Goal: Use online tool/utility: Utilize a website feature to perform a specific function

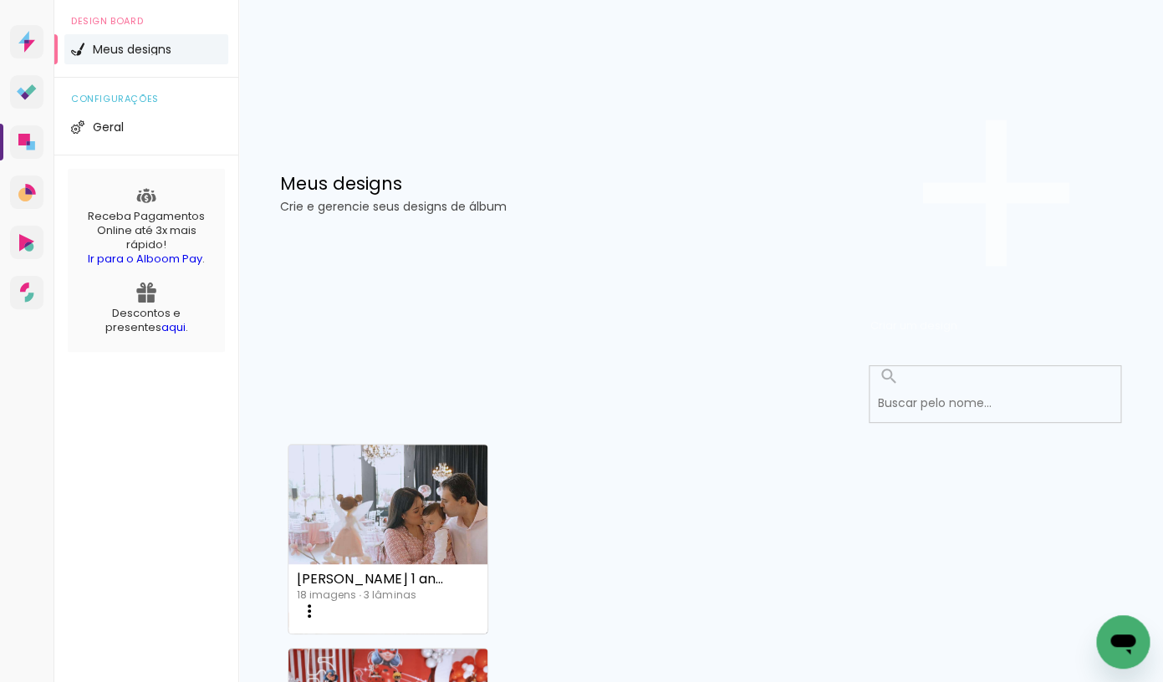
click at [957, 318] on span "Criar um design" at bounding box center [913, 326] width 87 height 16
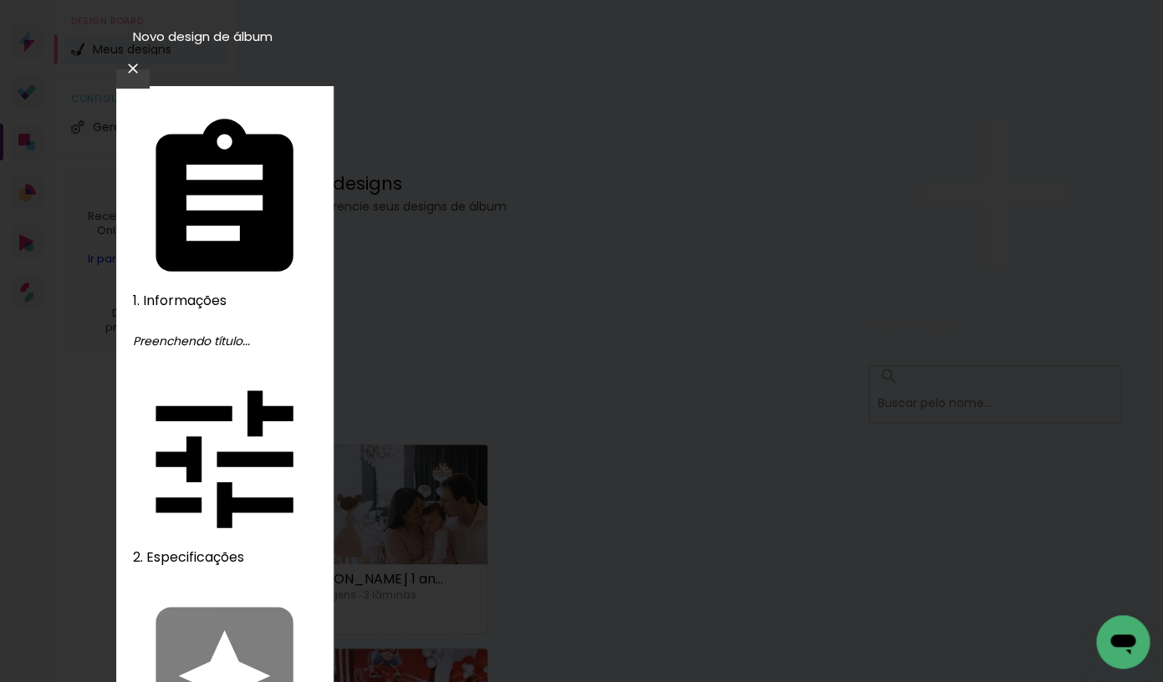
type input "[PERSON_NAME] 10 anos"
type paper-input "[PERSON_NAME] 10 anos"
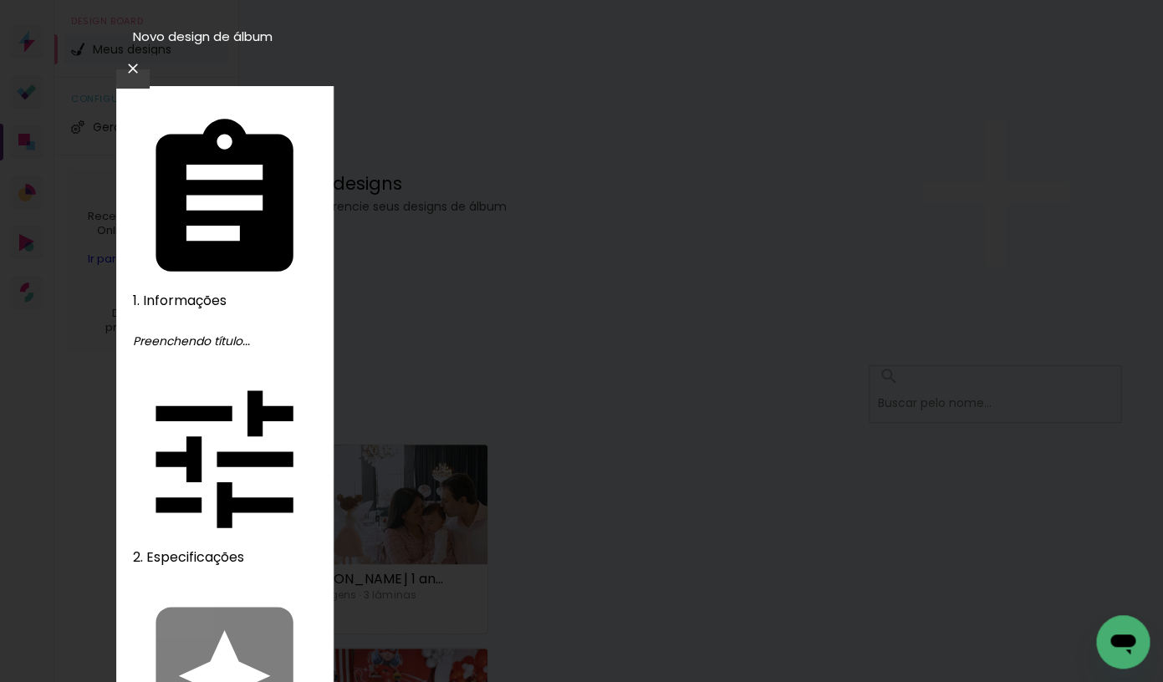
click at [0, 0] on slot "Avançar" at bounding box center [0, 0] width 0 height 0
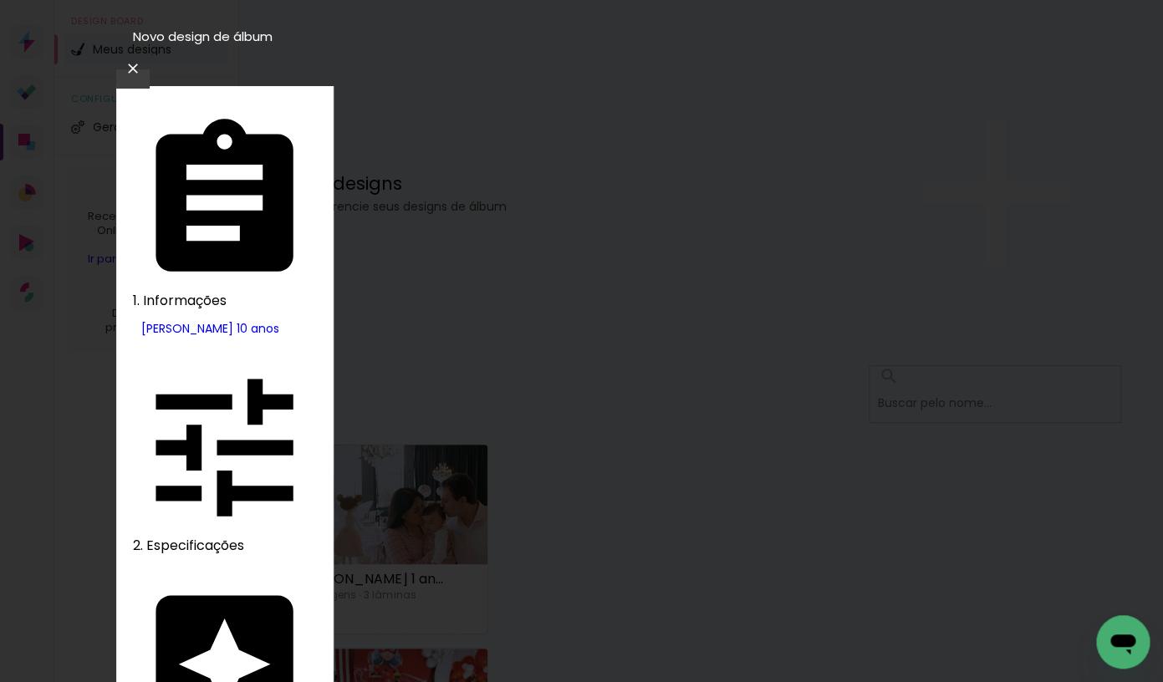
click at [0, 0] on slot "Avançar" at bounding box center [0, 0] width 0 height 0
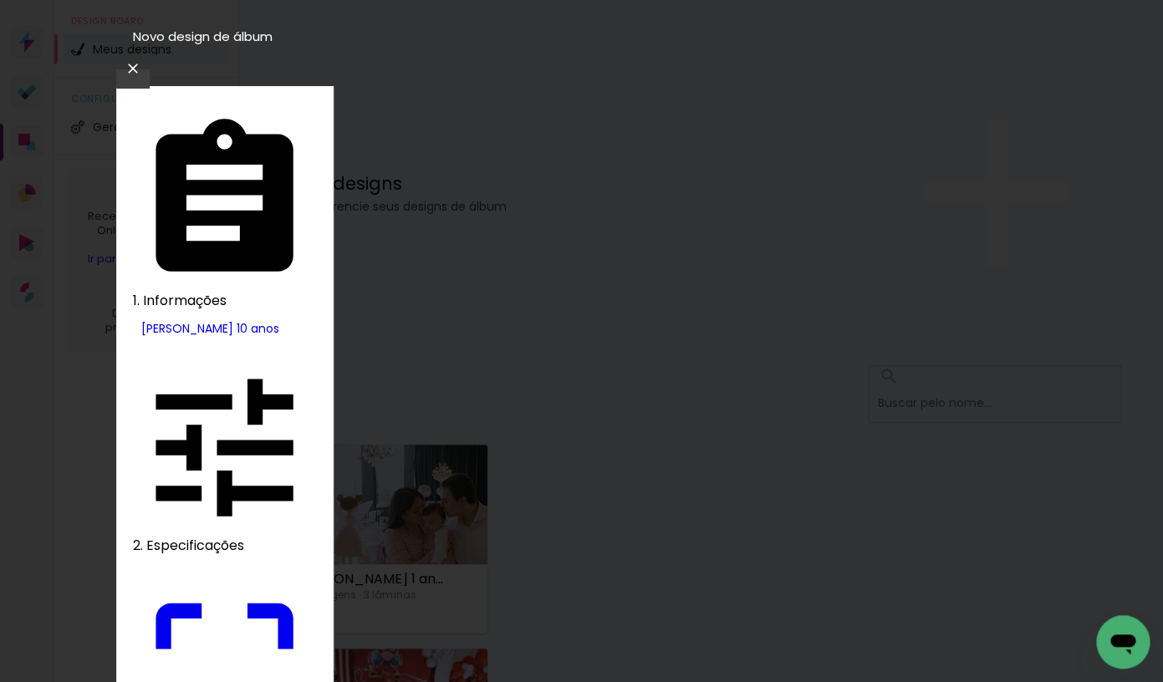
drag, startPoint x: 351, startPoint y: 436, endPoint x: 413, endPoint y: 436, distance: 61.9
type input "9,5"
type paper-input "9,5"
drag, startPoint x: 678, startPoint y: 449, endPoint x: 749, endPoint y: 450, distance: 71.1
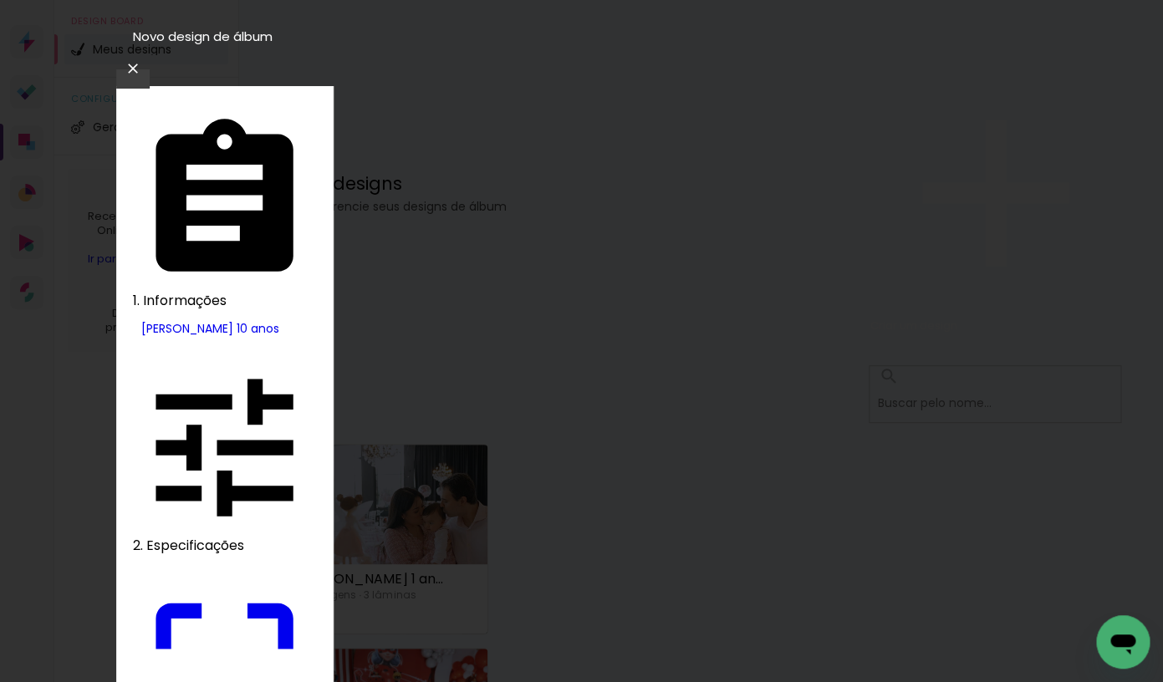
type input "19"
type input "4"
type paper-input "4"
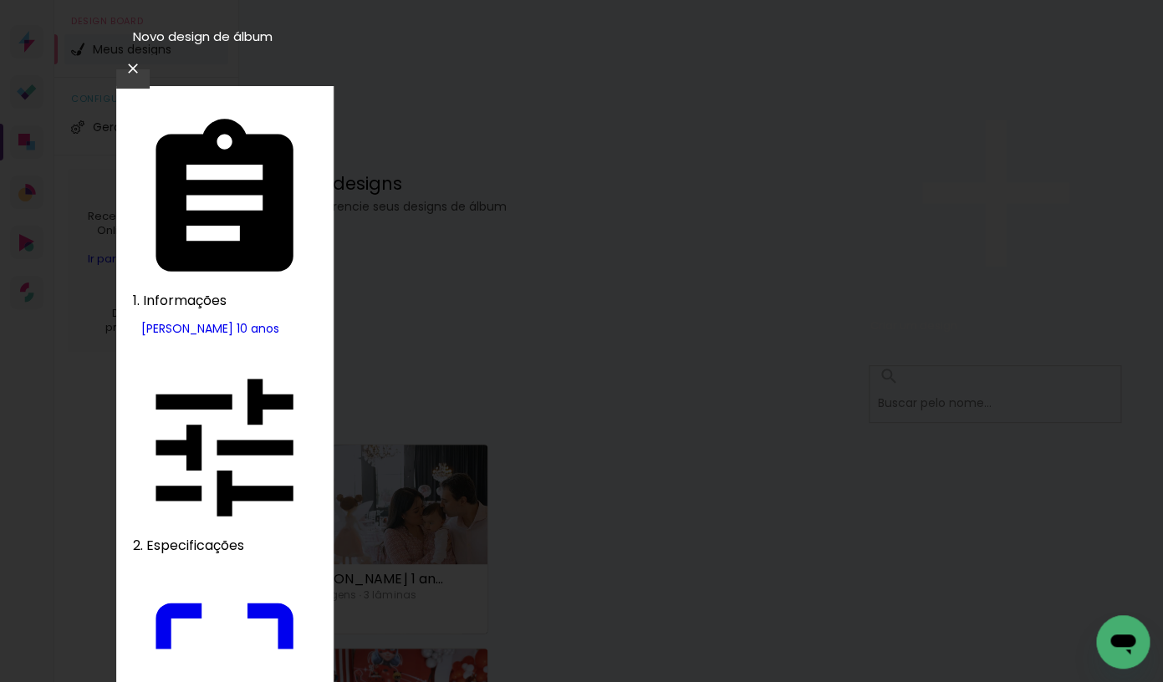
type input "3"
type paper-input "3"
type input "2"
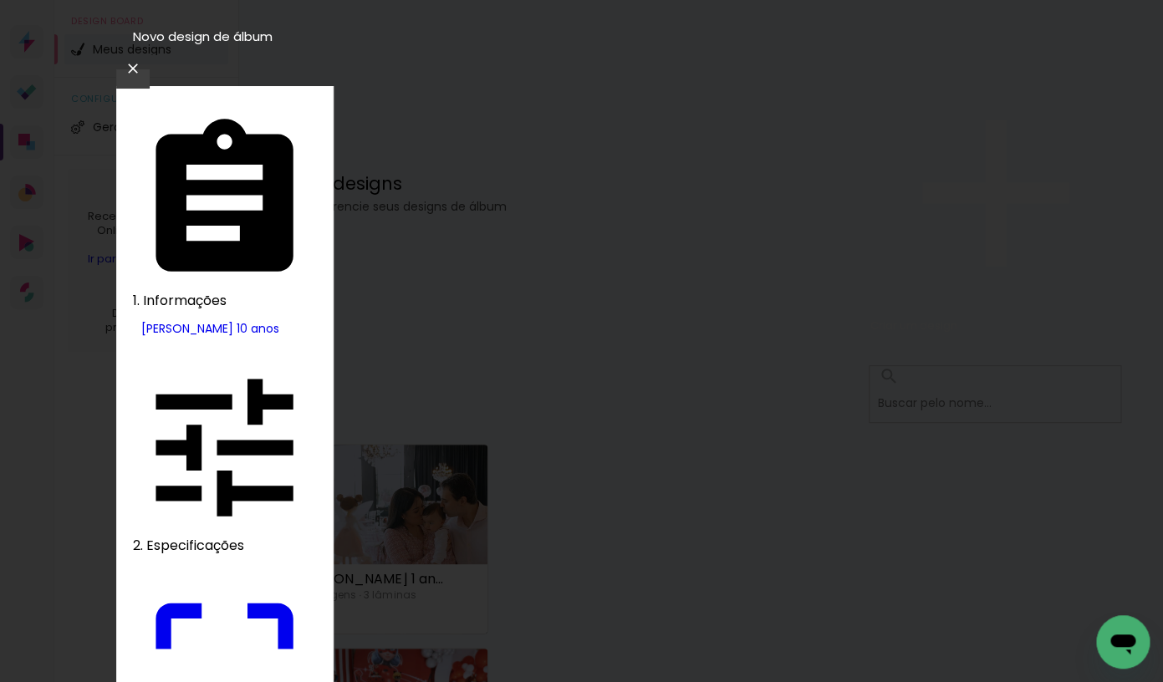
type paper-input "2"
type input "1"
type paper-input "1"
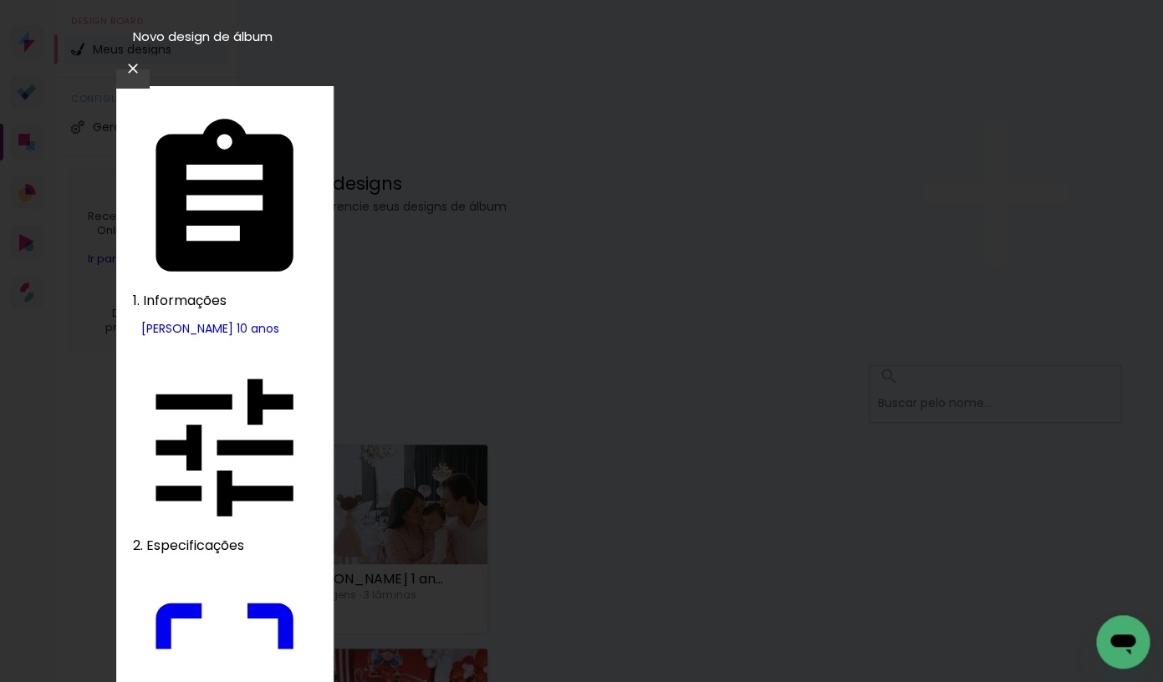
type input "0"
type input "19"
type paper-input "19"
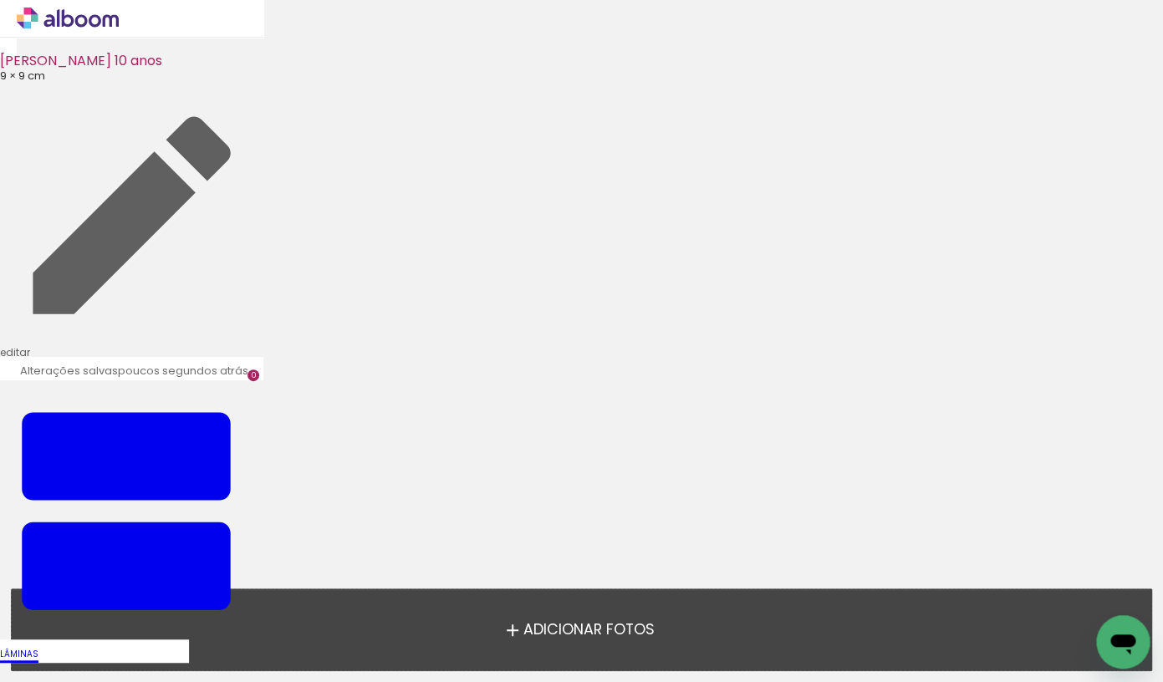
click at [571, 630] on span "Adicionar Fotos" at bounding box center [588, 630] width 131 height 15
click at [0, 0] on input "file" at bounding box center [0, 0] width 0 height 0
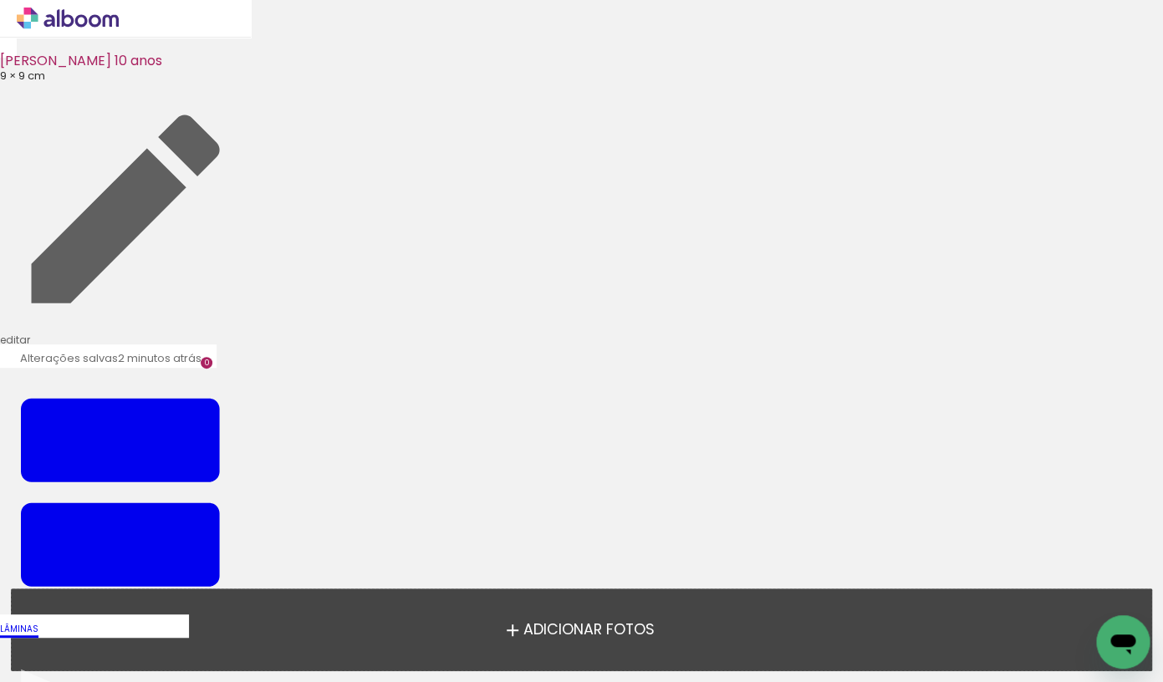
click at [596, 632] on span "Adicionar Fotos" at bounding box center [588, 630] width 131 height 15
click at [0, 0] on input "file" at bounding box center [0, 0] width 0 height 0
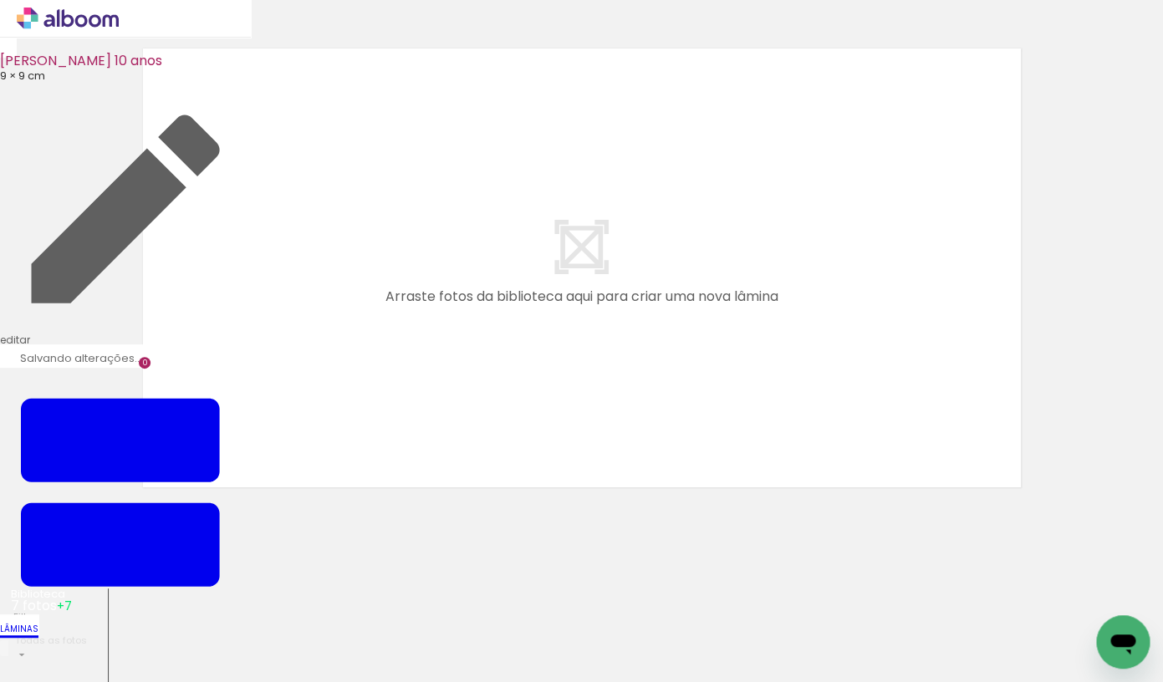
scroll to position [22, 0]
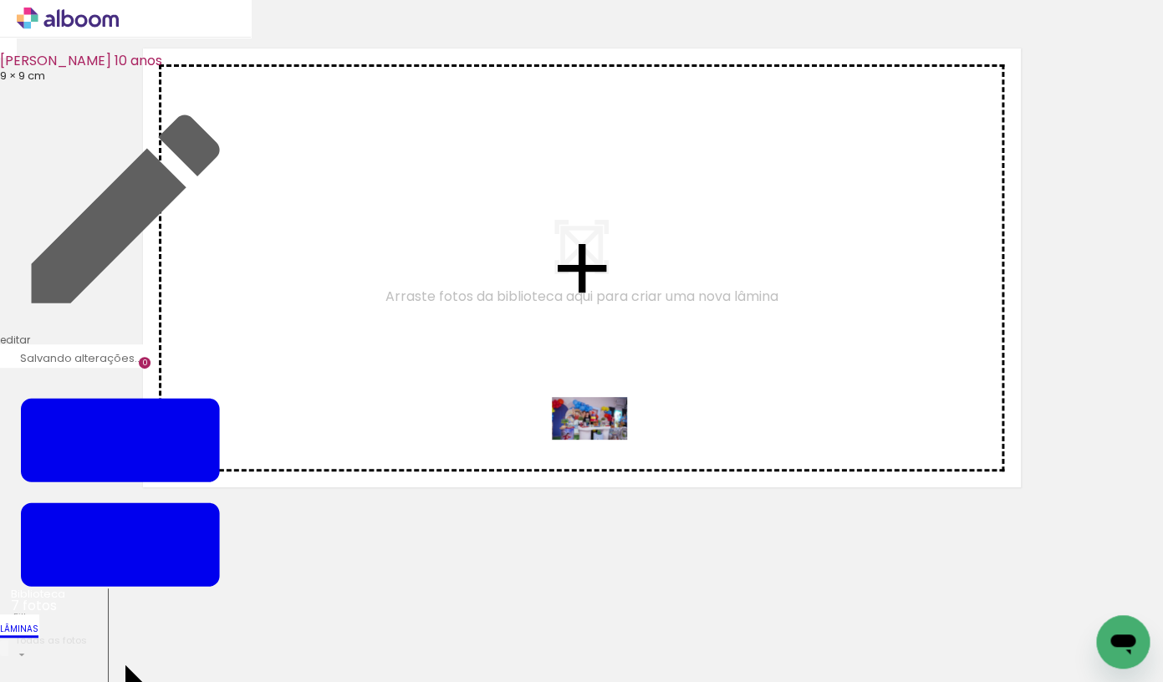
drag, startPoint x: 191, startPoint y: 635, endPoint x: 602, endPoint y: 447, distance: 452.4
click at [602, 447] on quentale-workspace at bounding box center [581, 341] width 1163 height 682
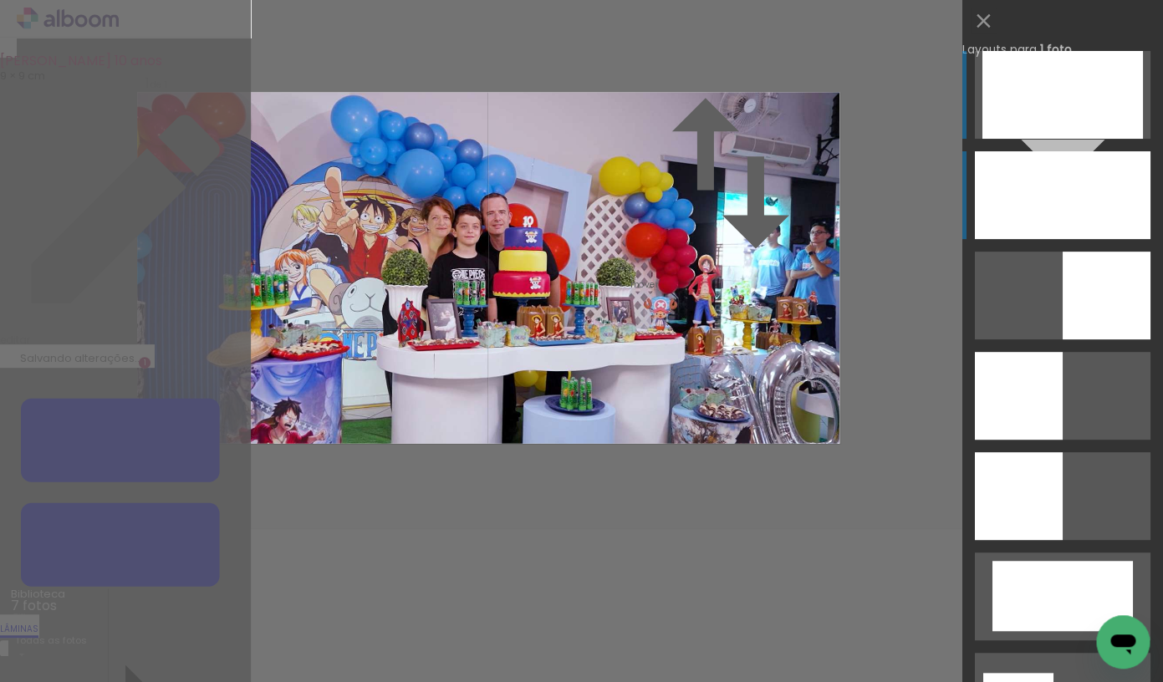
click at [1111, 139] on div at bounding box center [1063, 95] width 161 height 88
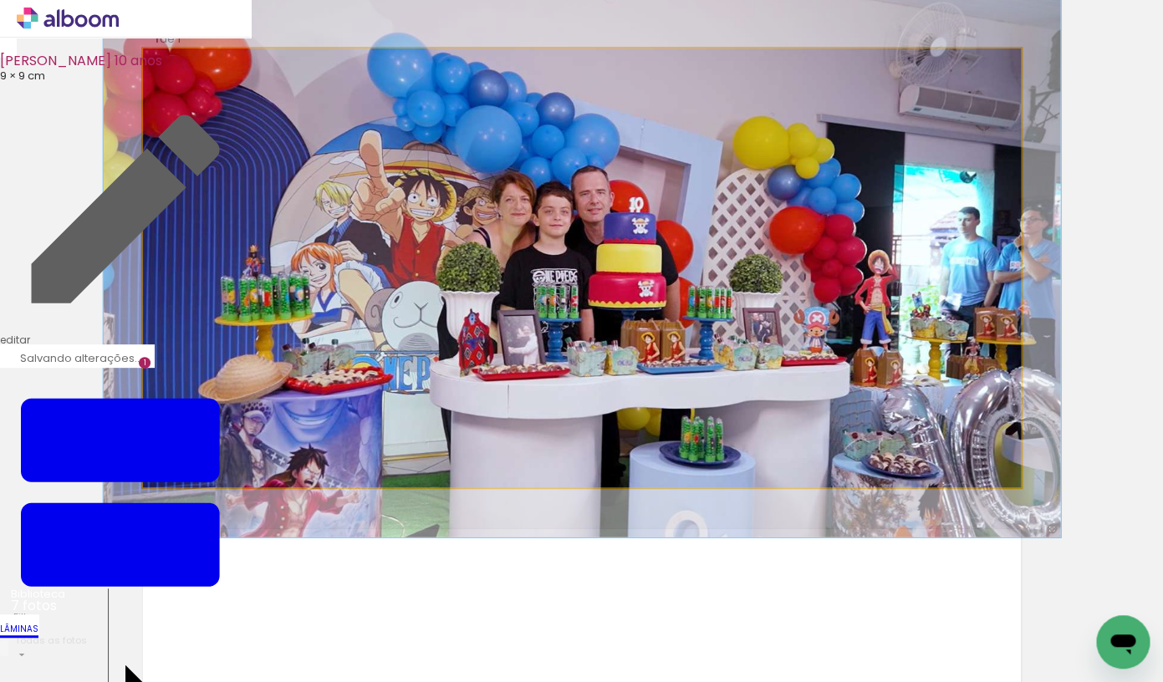
type paper-slider "109"
click at [192, 80] on div at bounding box center [187, 67] width 27 height 27
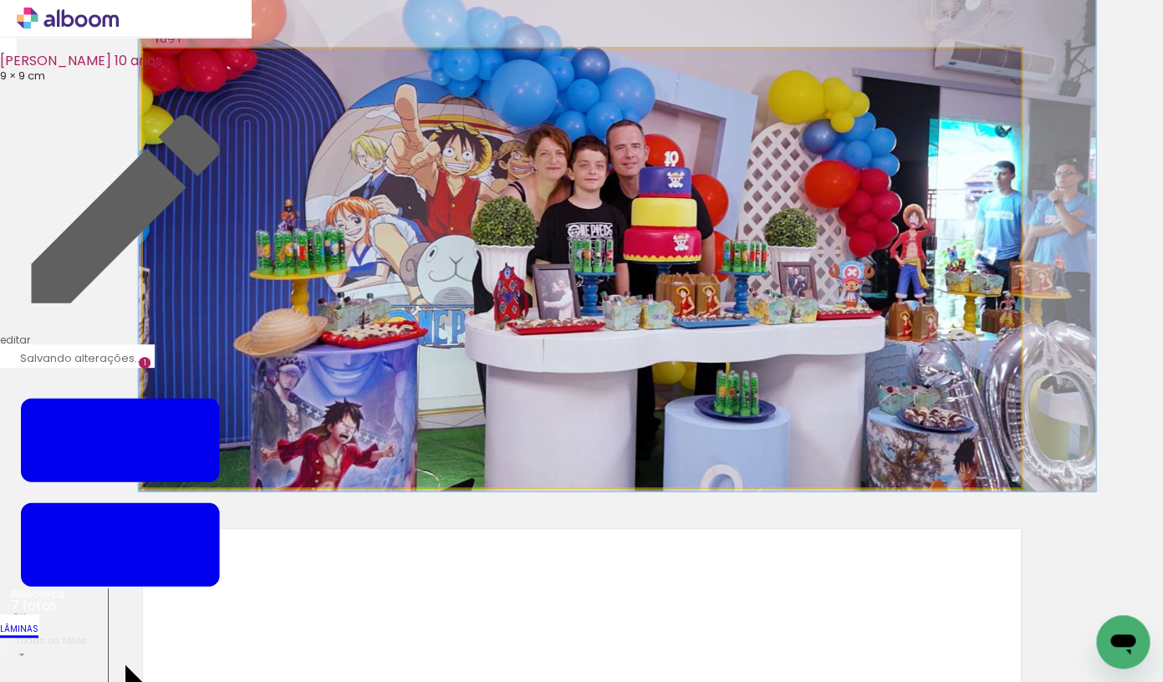
drag, startPoint x: 576, startPoint y: 340, endPoint x: 611, endPoint y: 294, distance: 57.9
click at [611, 294] on album-spread "1 de 1" at bounding box center [582, 267] width 878 height 439
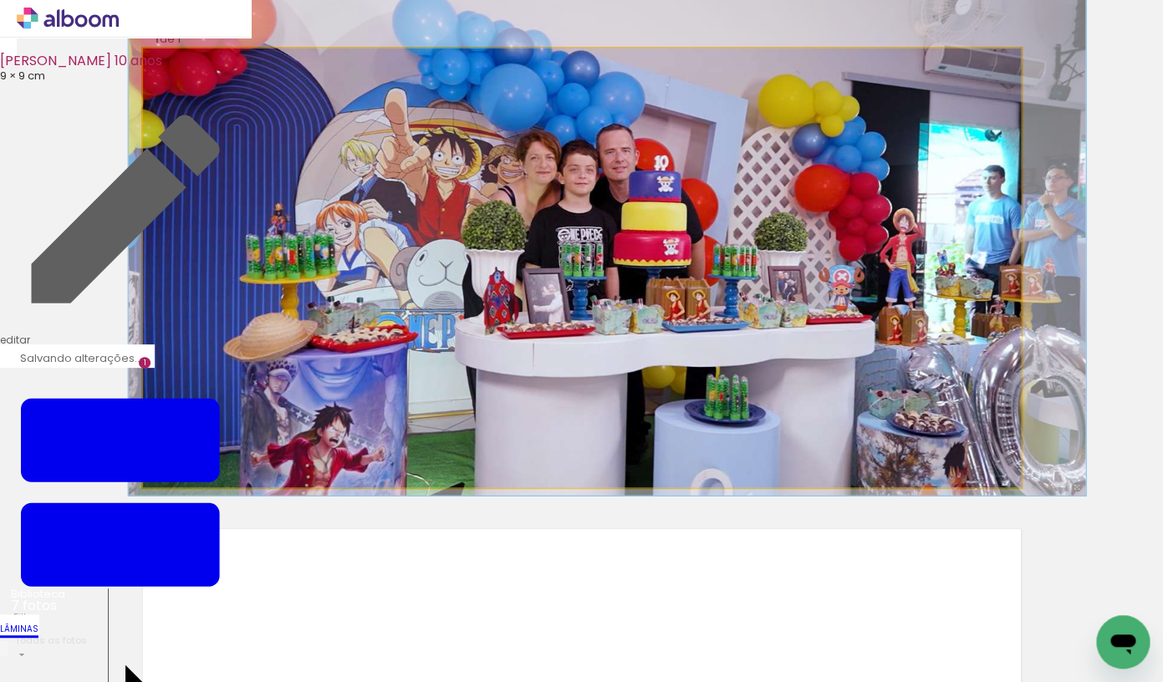
drag, startPoint x: 611, startPoint y: 294, endPoint x: 601, endPoint y: 299, distance: 10.9
click at [601, 299] on album-spread "1 de 1" at bounding box center [582, 267] width 878 height 439
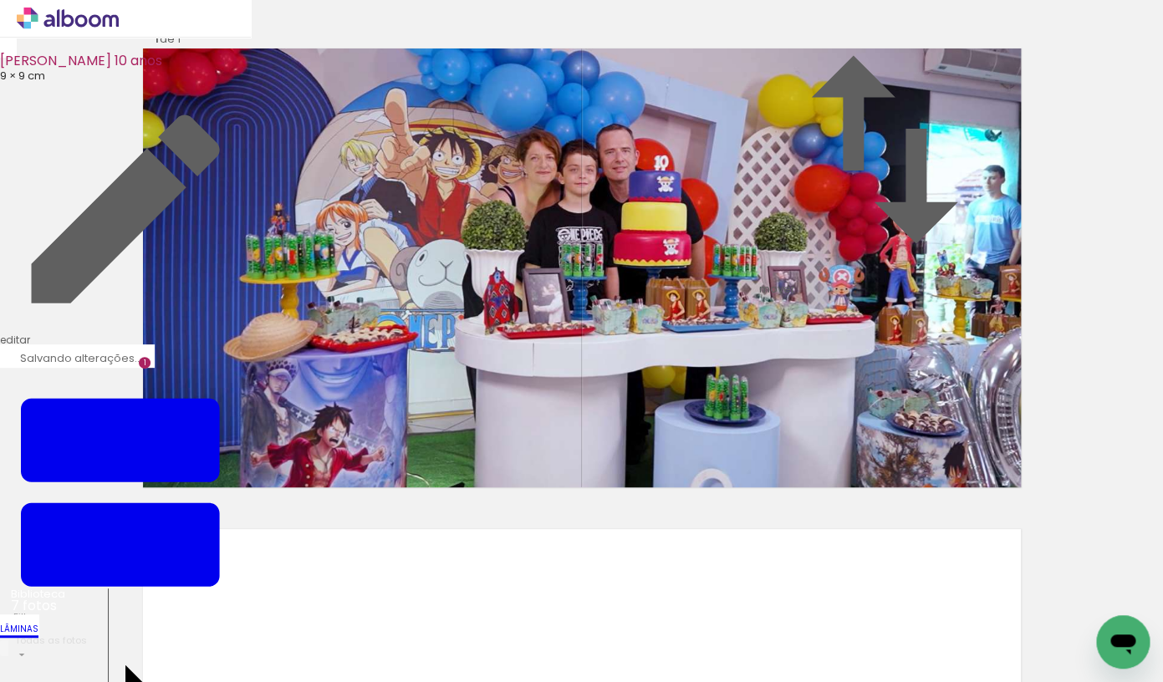
scroll to position [394, 0]
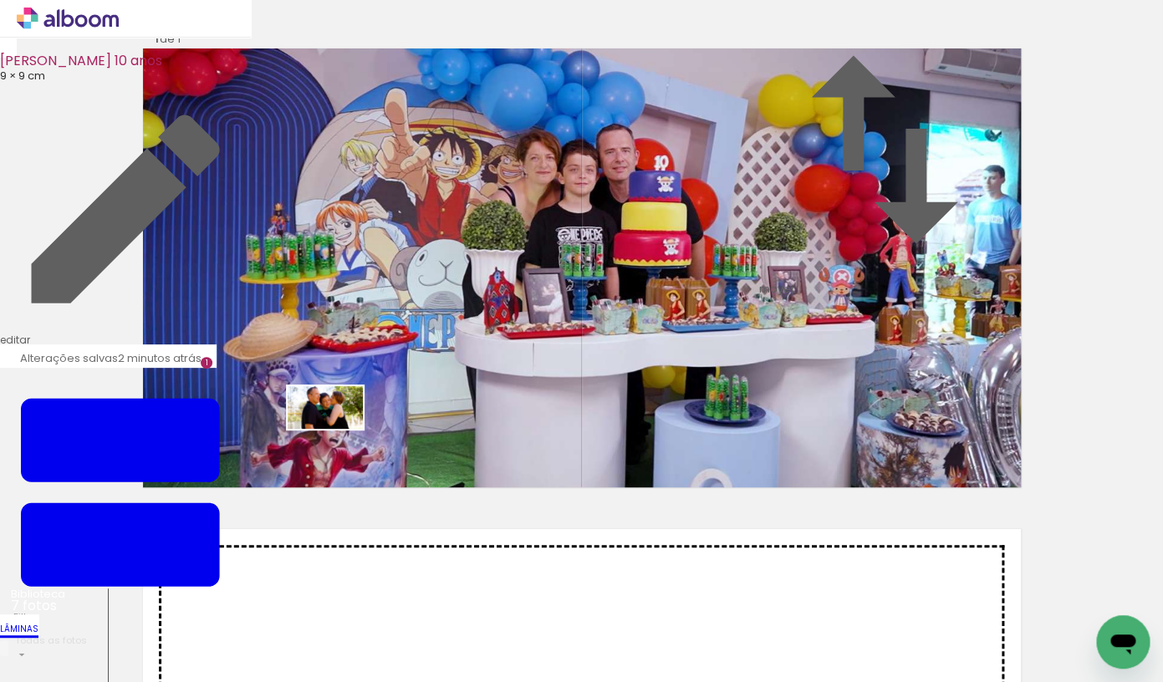
drag, startPoint x: 743, startPoint y: 639, endPoint x: 338, endPoint y: 436, distance: 453.2
click at [338, 436] on quentale-workspace at bounding box center [581, 341] width 1163 height 682
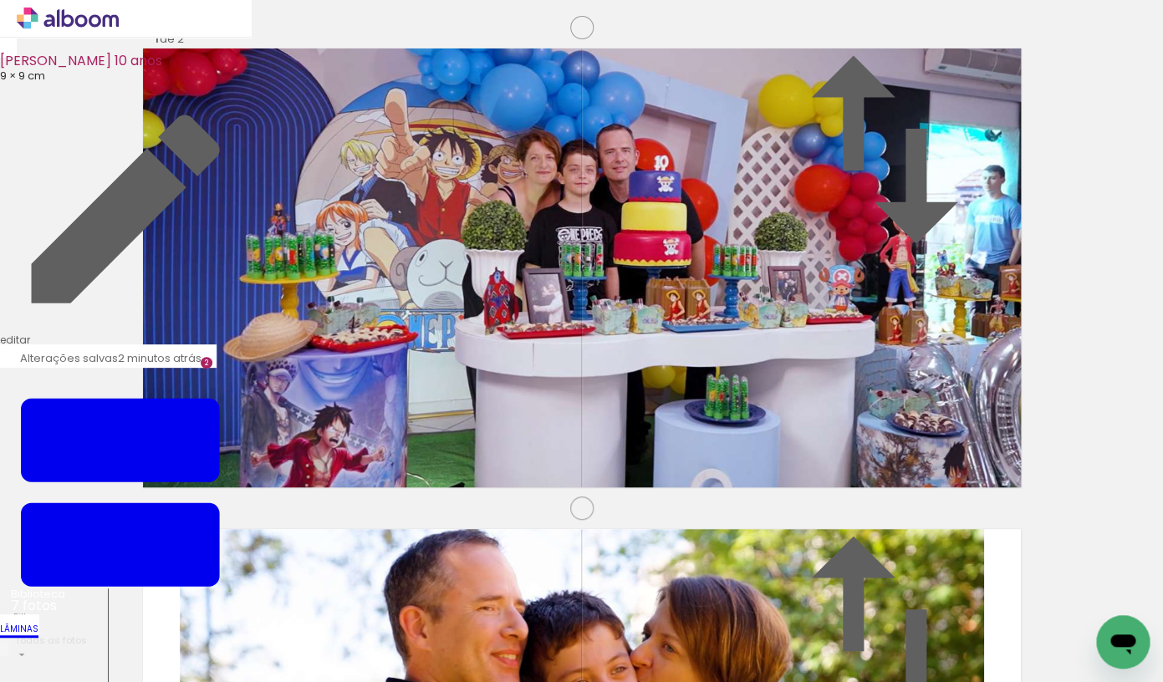
scroll to position [503, 0]
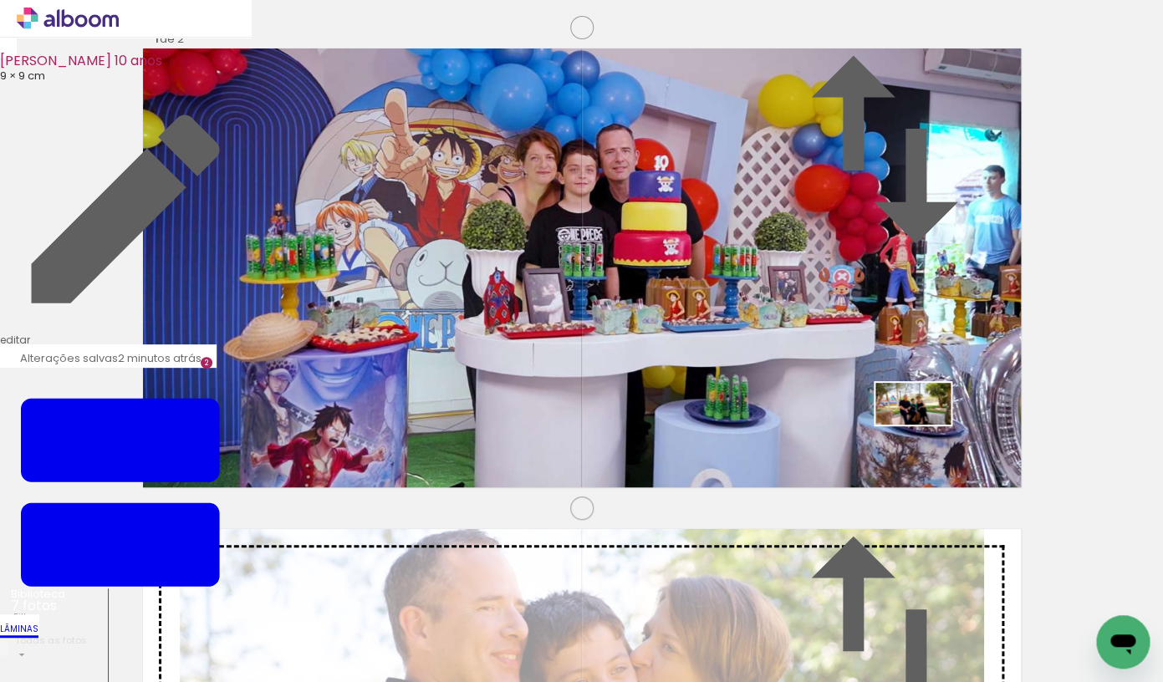
drag, startPoint x: 590, startPoint y: 618, endPoint x: 738, endPoint y: 544, distance: 166.4
click at [926, 433] on quentale-workspace at bounding box center [581, 341] width 1163 height 682
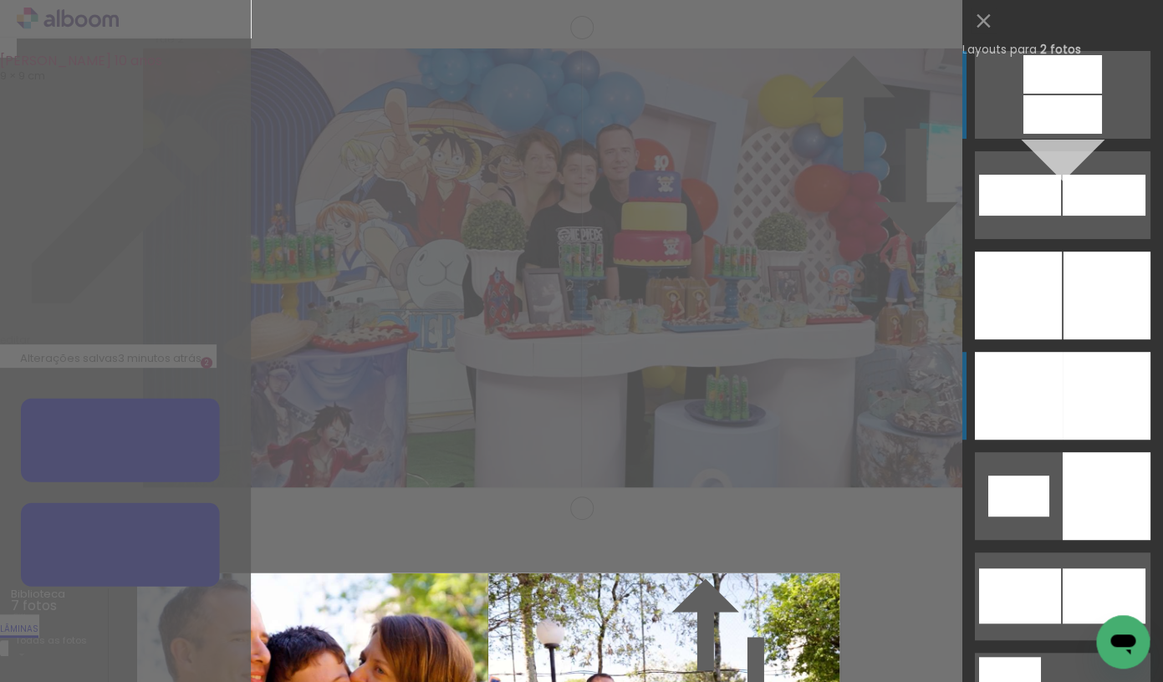
click at [1047, 94] on div at bounding box center [1062, 74] width 79 height 38
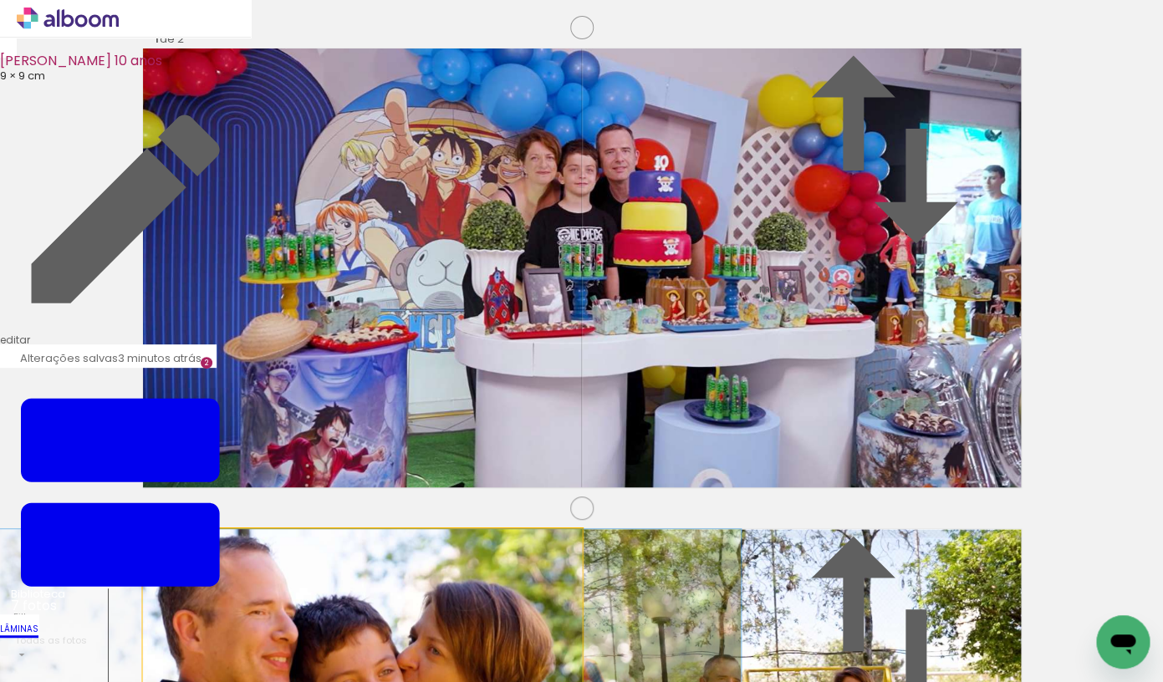
drag, startPoint x: 479, startPoint y: 351, endPoint x: 467, endPoint y: 350, distance: 11.7
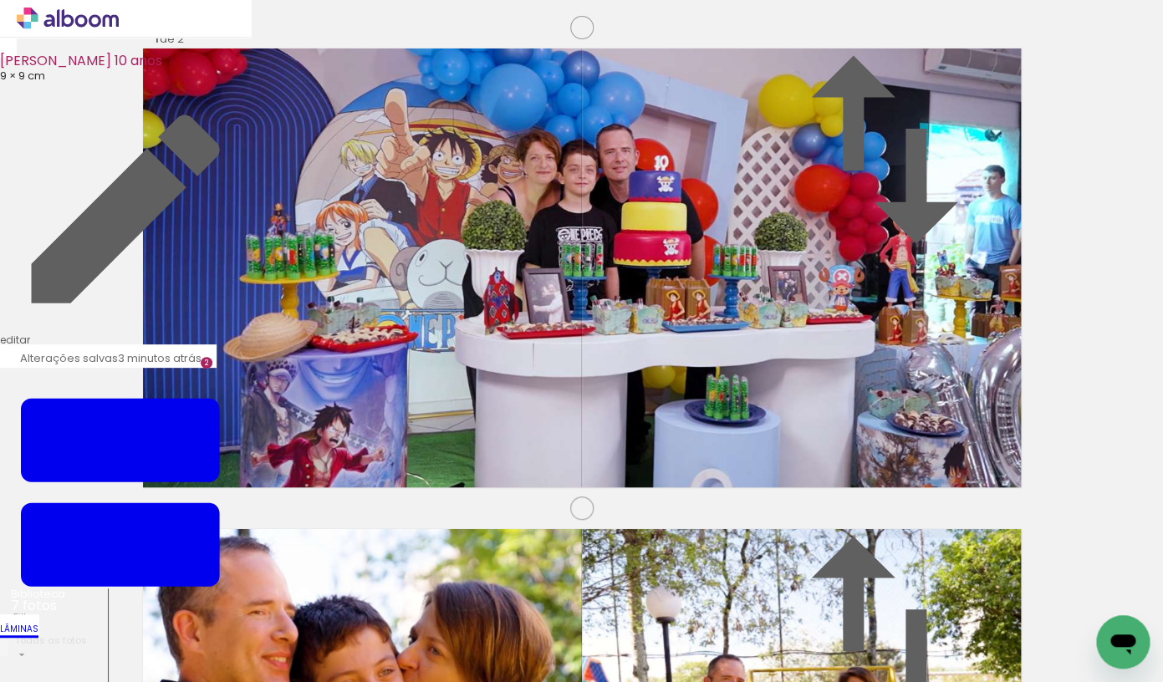
scroll to position [913, 0]
click at [345, 506] on quentale-workspace at bounding box center [581, 341] width 1163 height 682
drag, startPoint x: 378, startPoint y: 643, endPoint x: 826, endPoint y: 451, distance: 487.7
click at [826, 451] on quentale-workspace at bounding box center [581, 341] width 1163 height 682
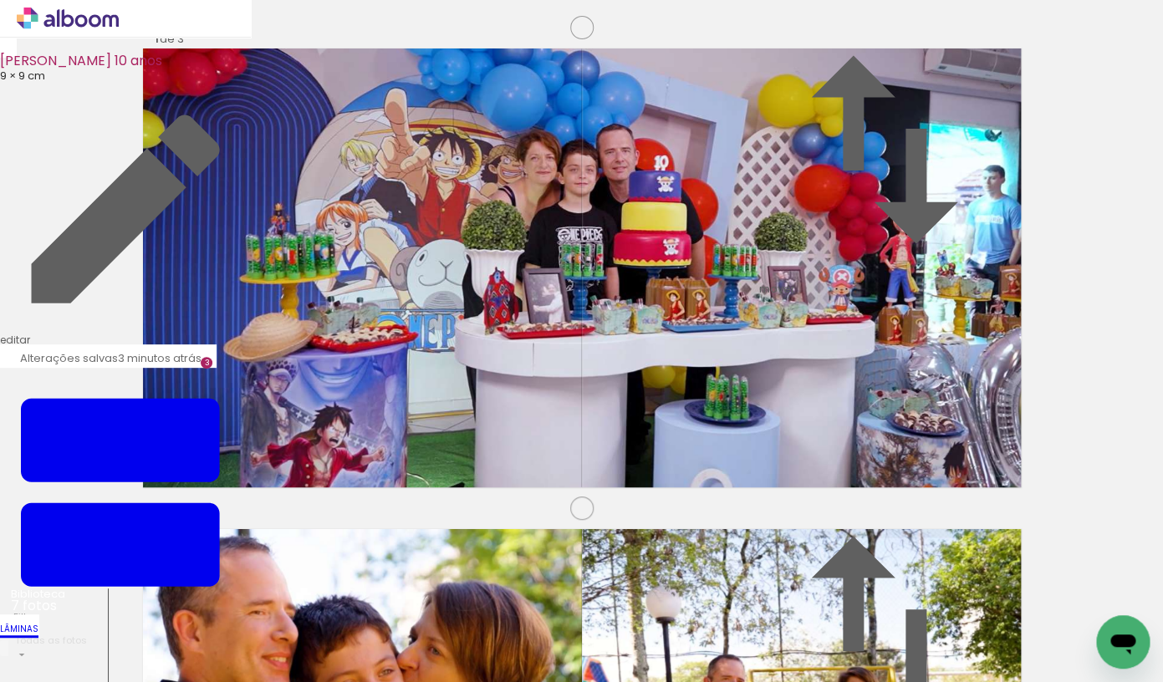
drag, startPoint x: 548, startPoint y: 564, endPoint x: 868, endPoint y: 365, distance: 377.1
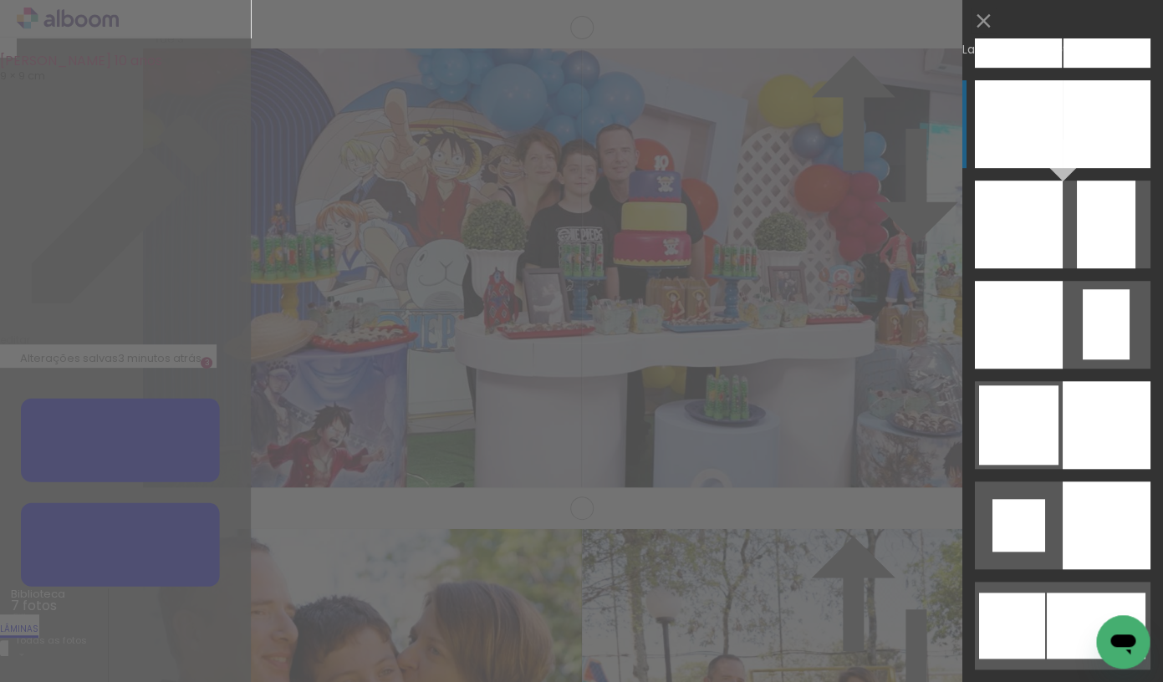
scroll to position [2582, 0]
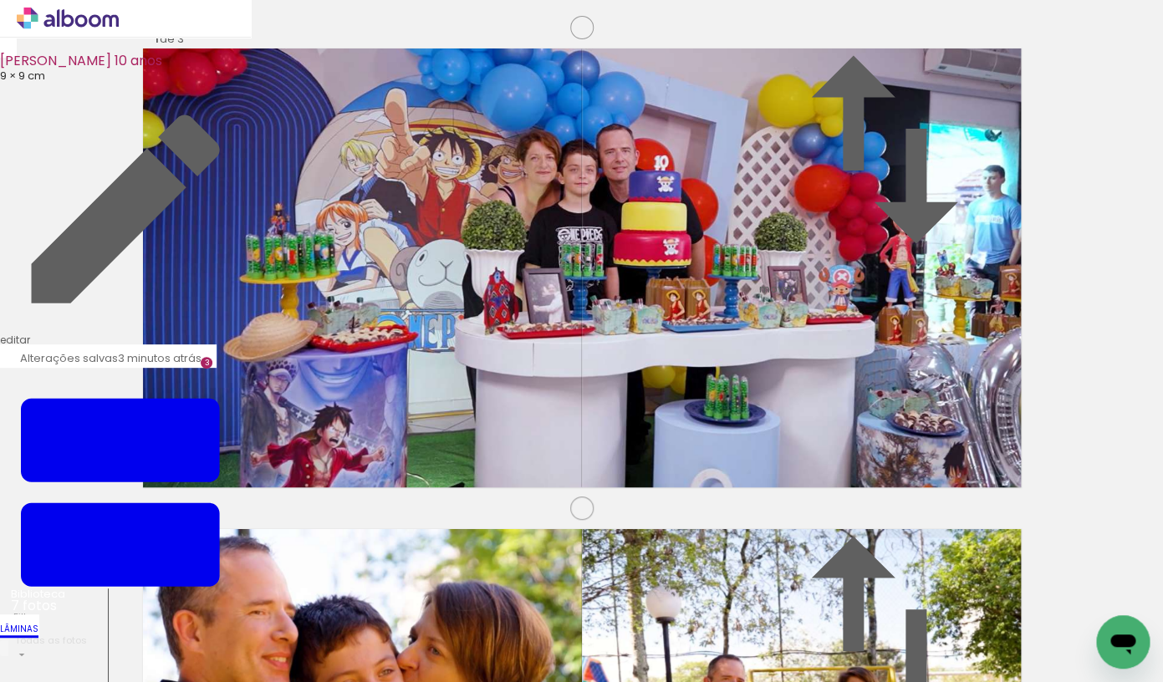
drag, startPoint x: 418, startPoint y: 273, endPoint x: 392, endPoint y: 256, distance: 31.3
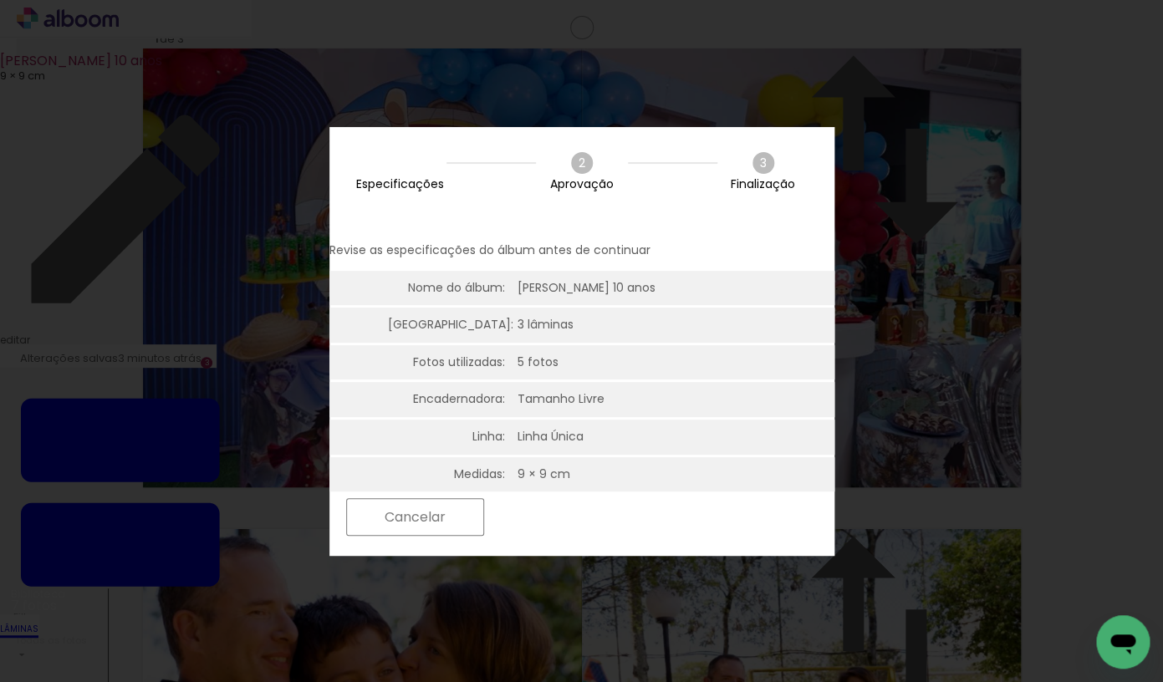
click at [0, 0] on slot "Próximo" at bounding box center [0, 0] width 0 height 0
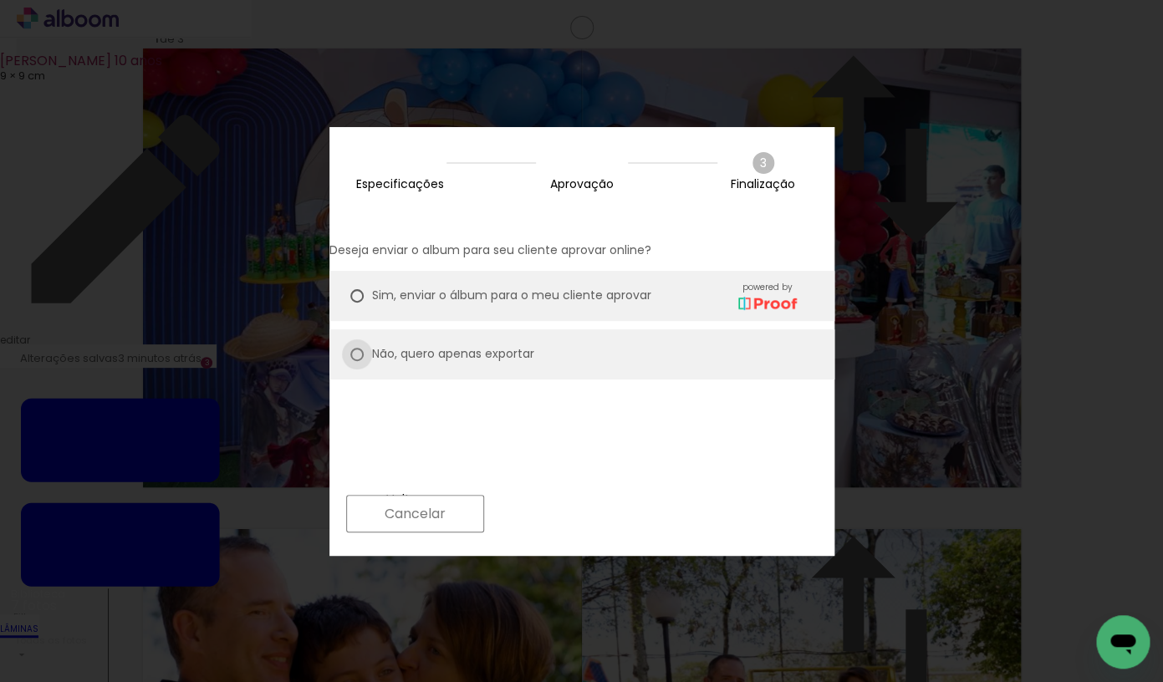
drag, startPoint x: 387, startPoint y: 337, endPoint x: 647, endPoint y: 467, distance: 290.9
click at [364, 303] on div at bounding box center [356, 295] width 13 height 13
type paper-radio-button "on"
click at [0, 0] on slot "Próximo" at bounding box center [0, 0] width 0 height 0
type input "Alta, 300 DPI"
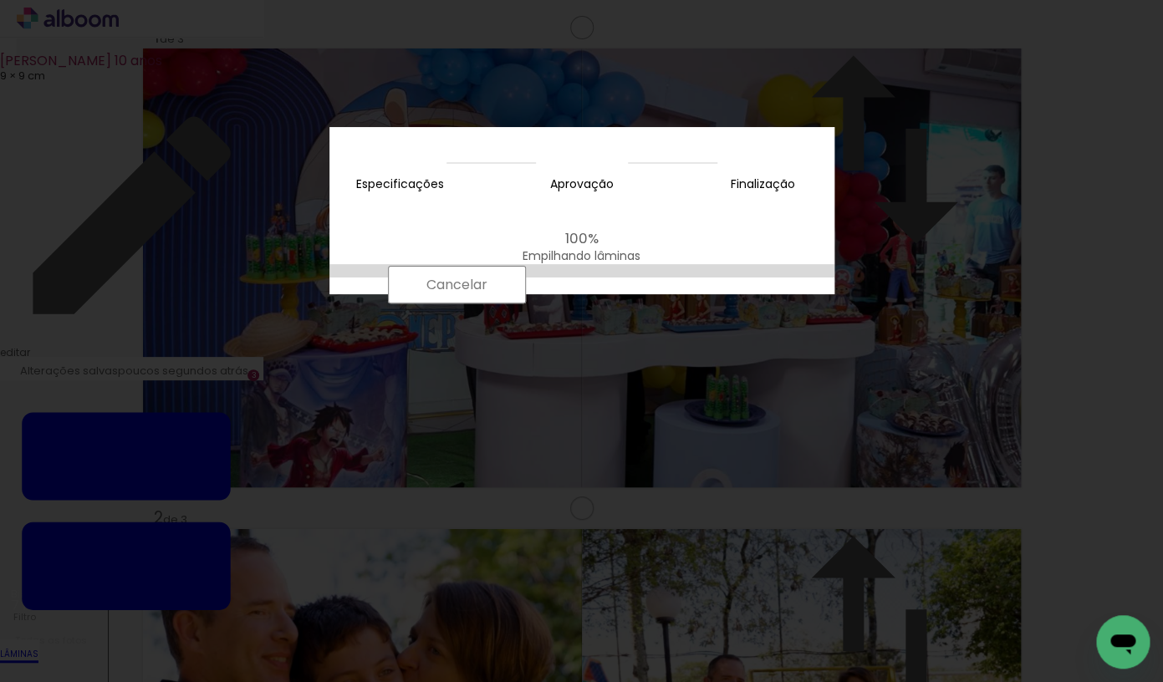
click at [834, 457] on body "link( href="../../bower_components/polymer/polymer.html" rel="import" ) picture…" at bounding box center [581, 341] width 1163 height 682
click at [726, 264] on div "100% Empilhando lâminas" at bounding box center [581, 247] width 505 height 33
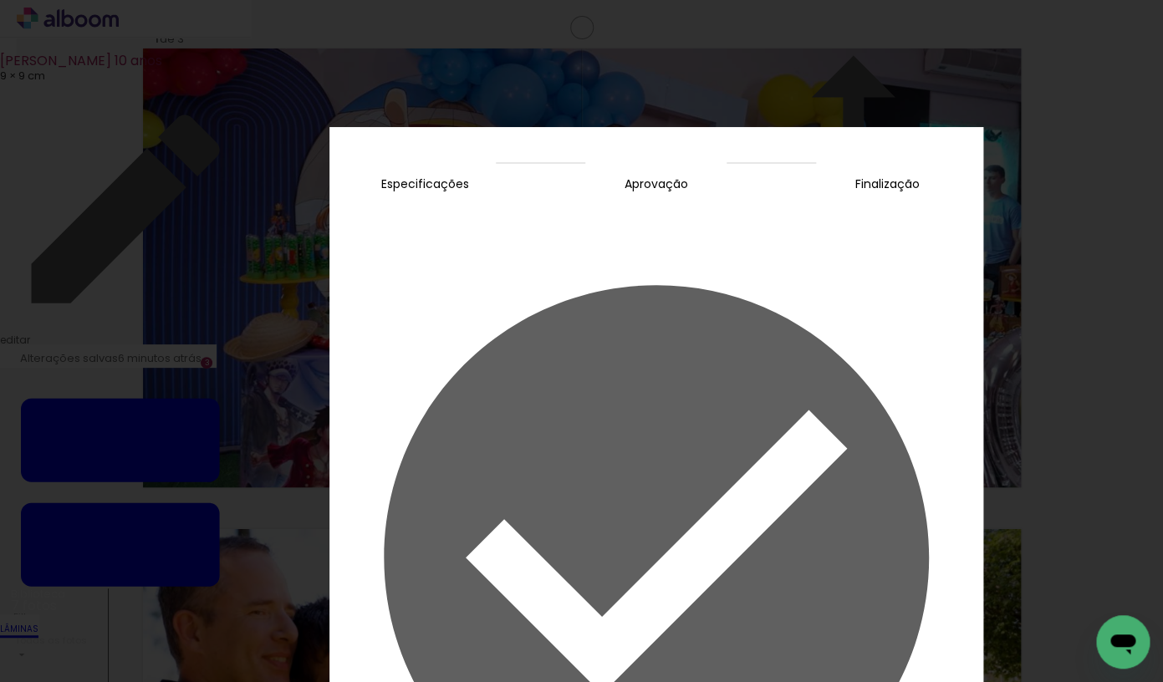
click at [0, 0] on slot "Concluir" at bounding box center [0, 0] width 0 height 0
